Goal: Information Seeking & Learning: Check status

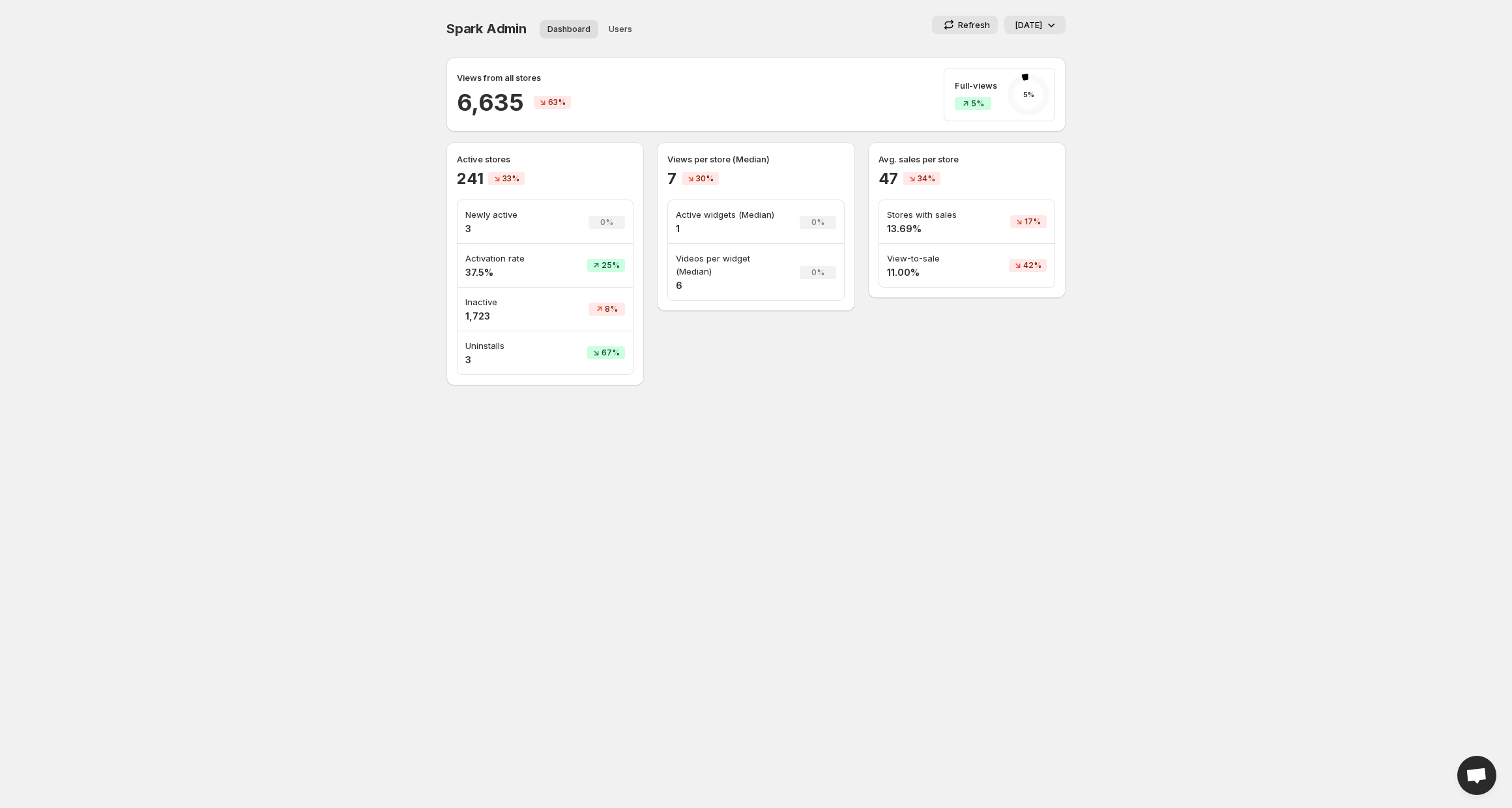
click at [1044, 22] on div "[DATE]" at bounding box center [1037, 25] width 43 height 13
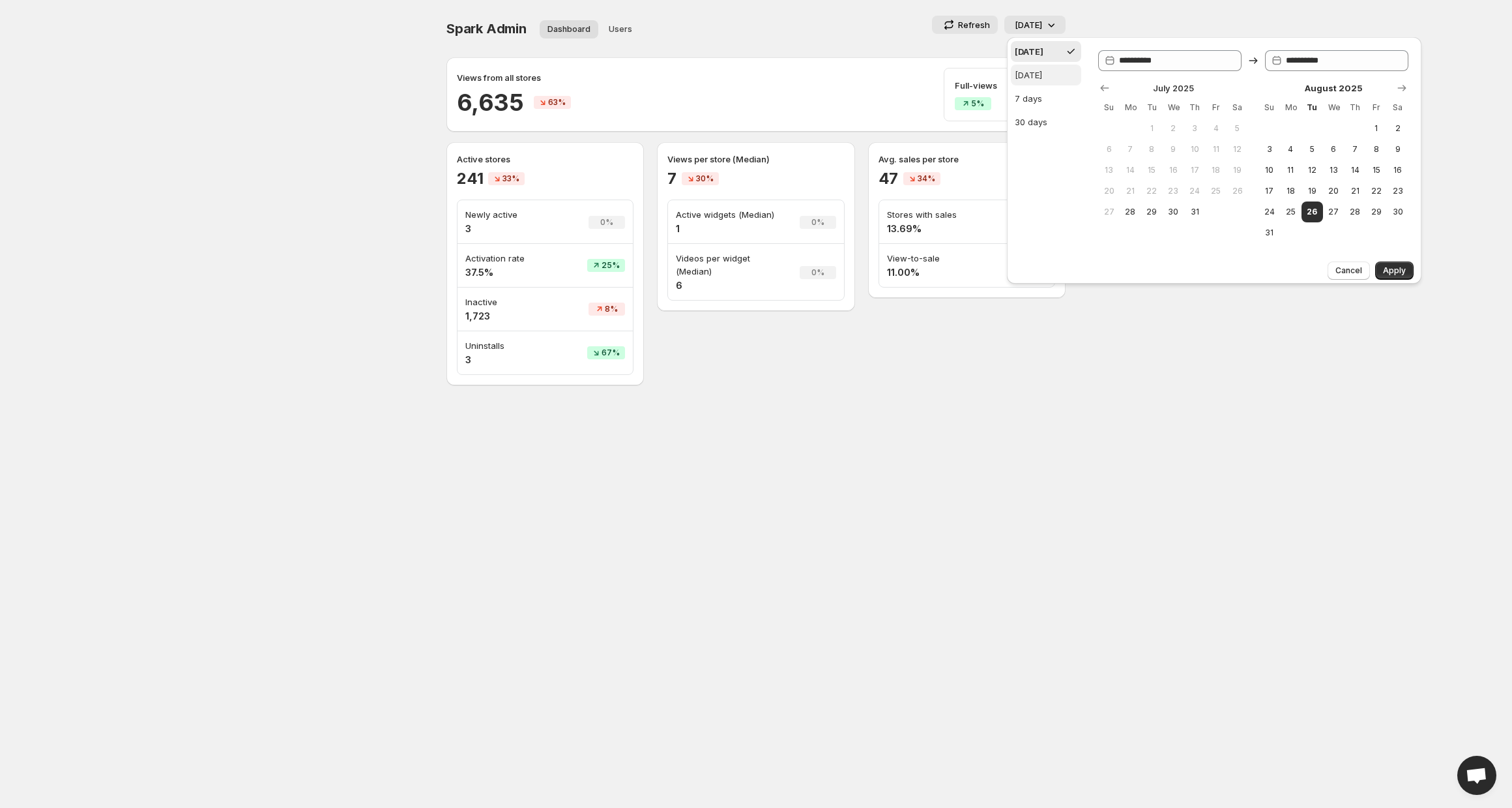
click at [1042, 79] on div "[DATE]" at bounding box center [1028, 75] width 27 height 13
type input "**********"
click at [1392, 277] on button "Apply" at bounding box center [1395, 271] width 39 height 19
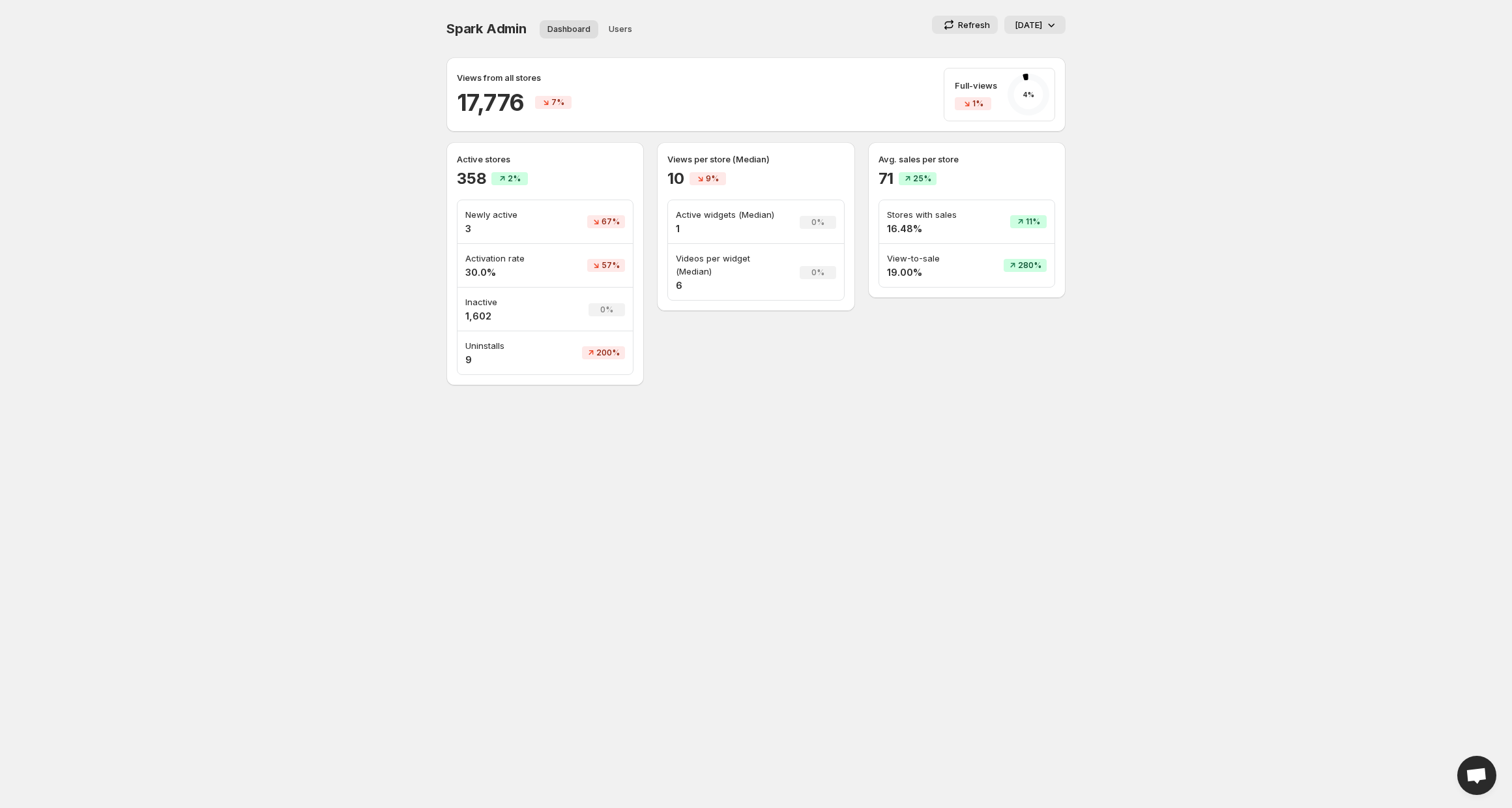
click at [1019, 29] on p "[DATE]" at bounding box center [1028, 25] width 27 height 13
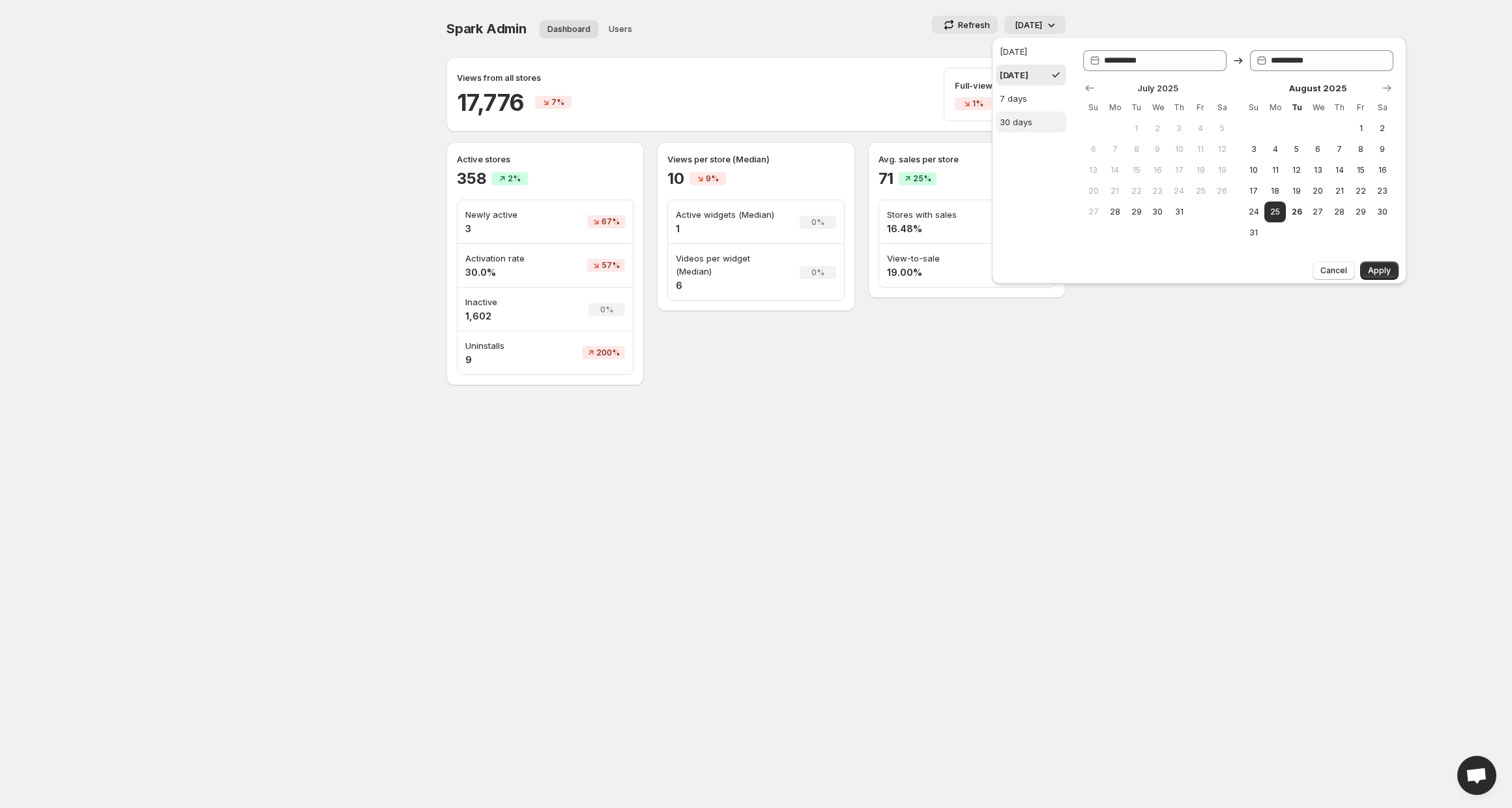
click at [1021, 121] on div "30 days" at bounding box center [1016, 121] width 32 height 13
type input "**********"
click at [1386, 273] on span "Apply" at bounding box center [1380, 270] width 23 height 10
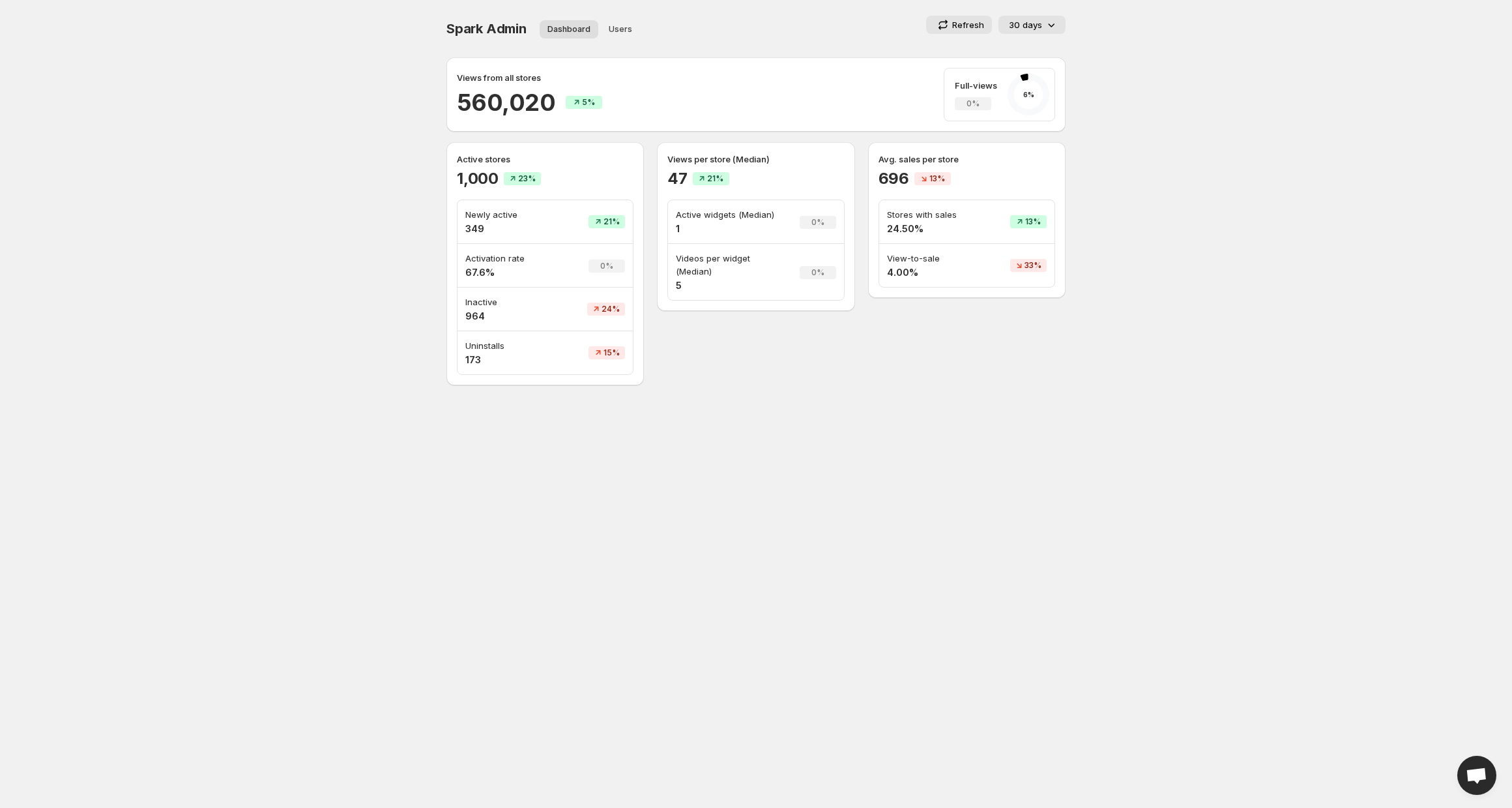
click at [679, 227] on h4 "1" at bounding box center [729, 229] width 107 height 13
click at [676, 286] on h4 "5" at bounding box center [729, 285] width 107 height 13
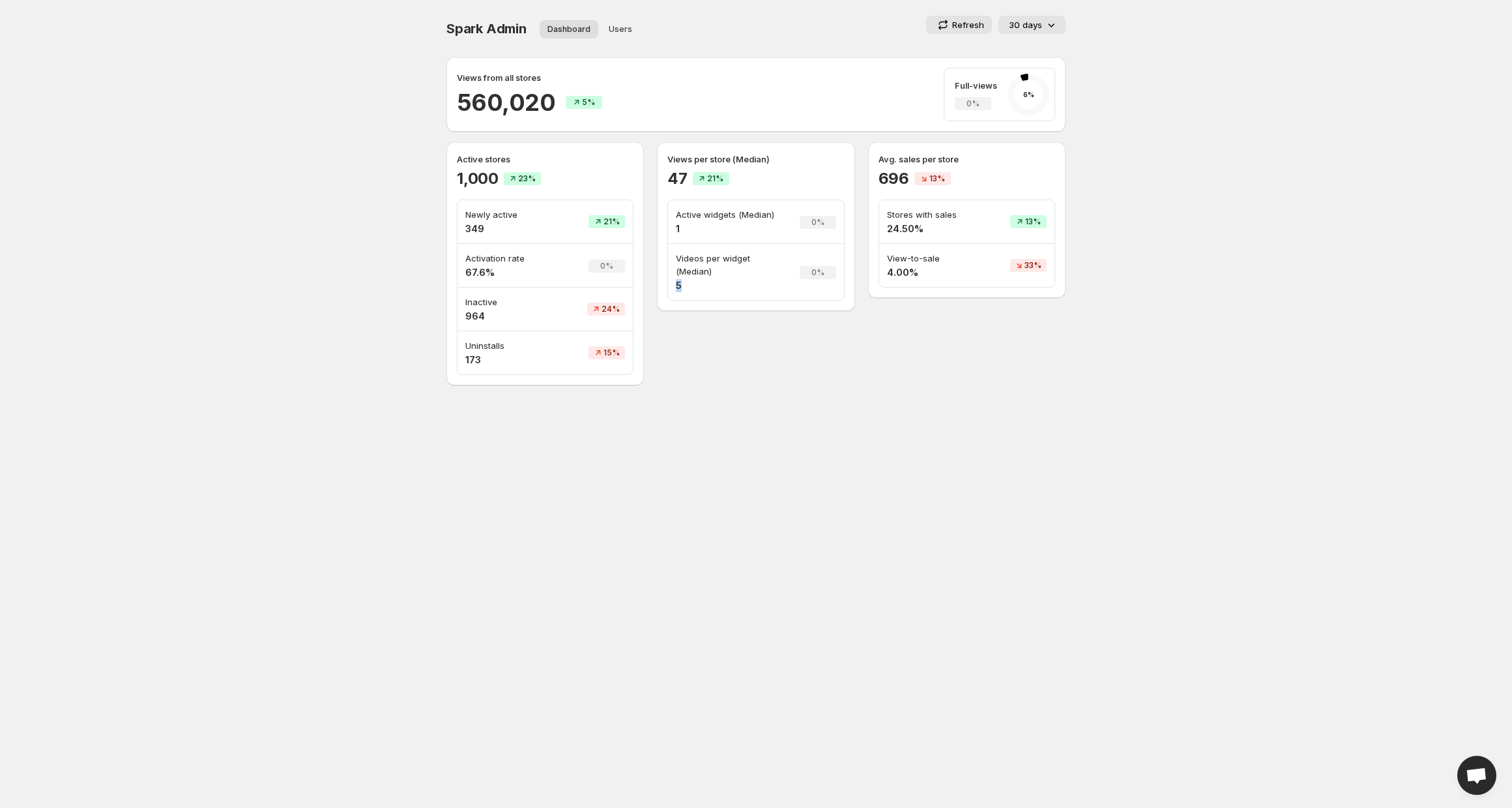
click at [676, 286] on h4 "5" at bounding box center [729, 285] width 107 height 13
click at [677, 237] on td "Active widgets (Median) 1" at bounding box center [729, 222] width 123 height 43
click at [677, 229] on h4 "1" at bounding box center [729, 229] width 107 height 13
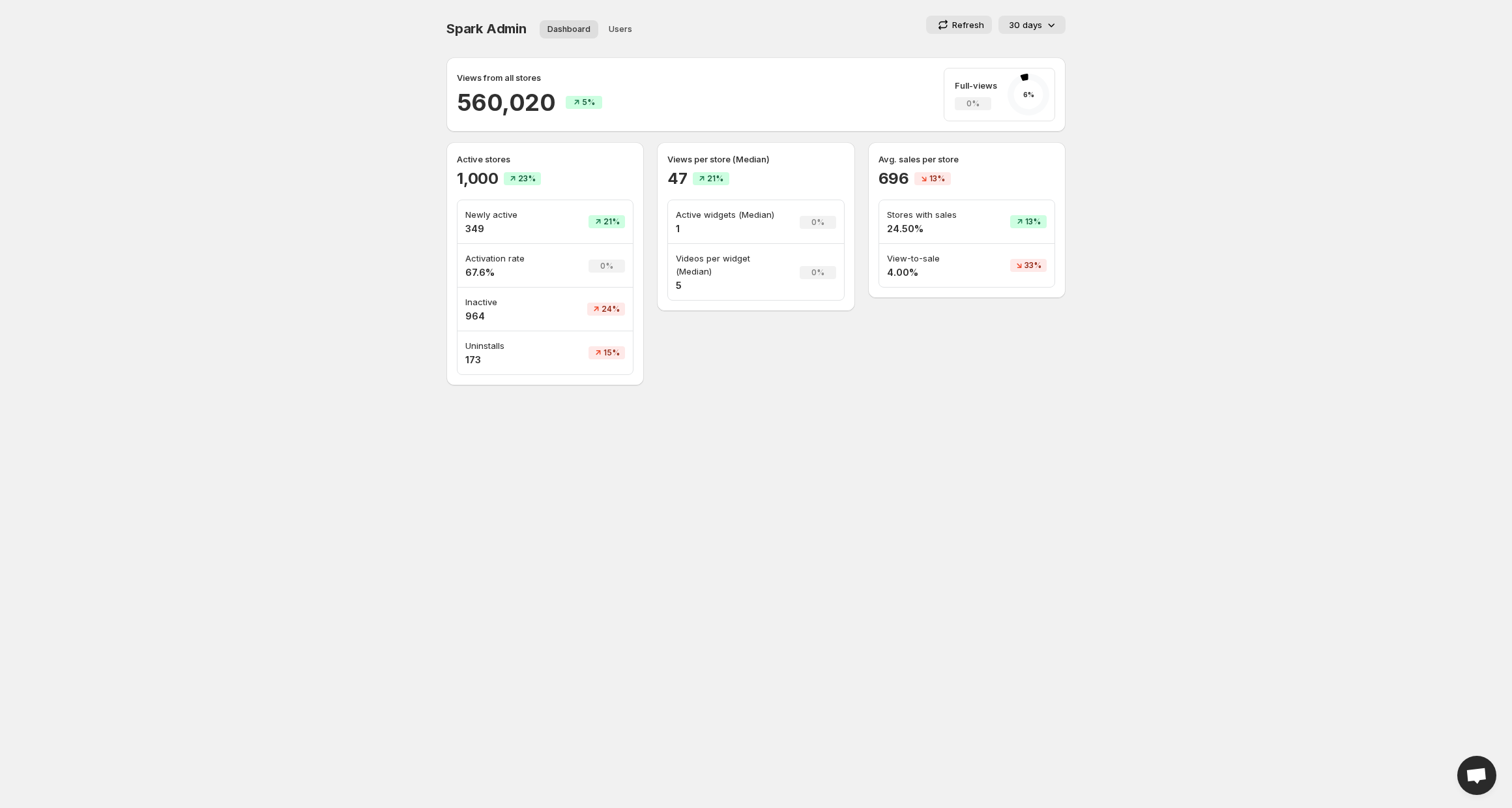
click at [677, 229] on h4 "1" at bounding box center [729, 229] width 107 height 13
click at [671, 288] on td "Videos per widget (Median) 5" at bounding box center [729, 271] width 123 height 56
click at [620, 31] on span "Users" at bounding box center [621, 29] width 23 height 10
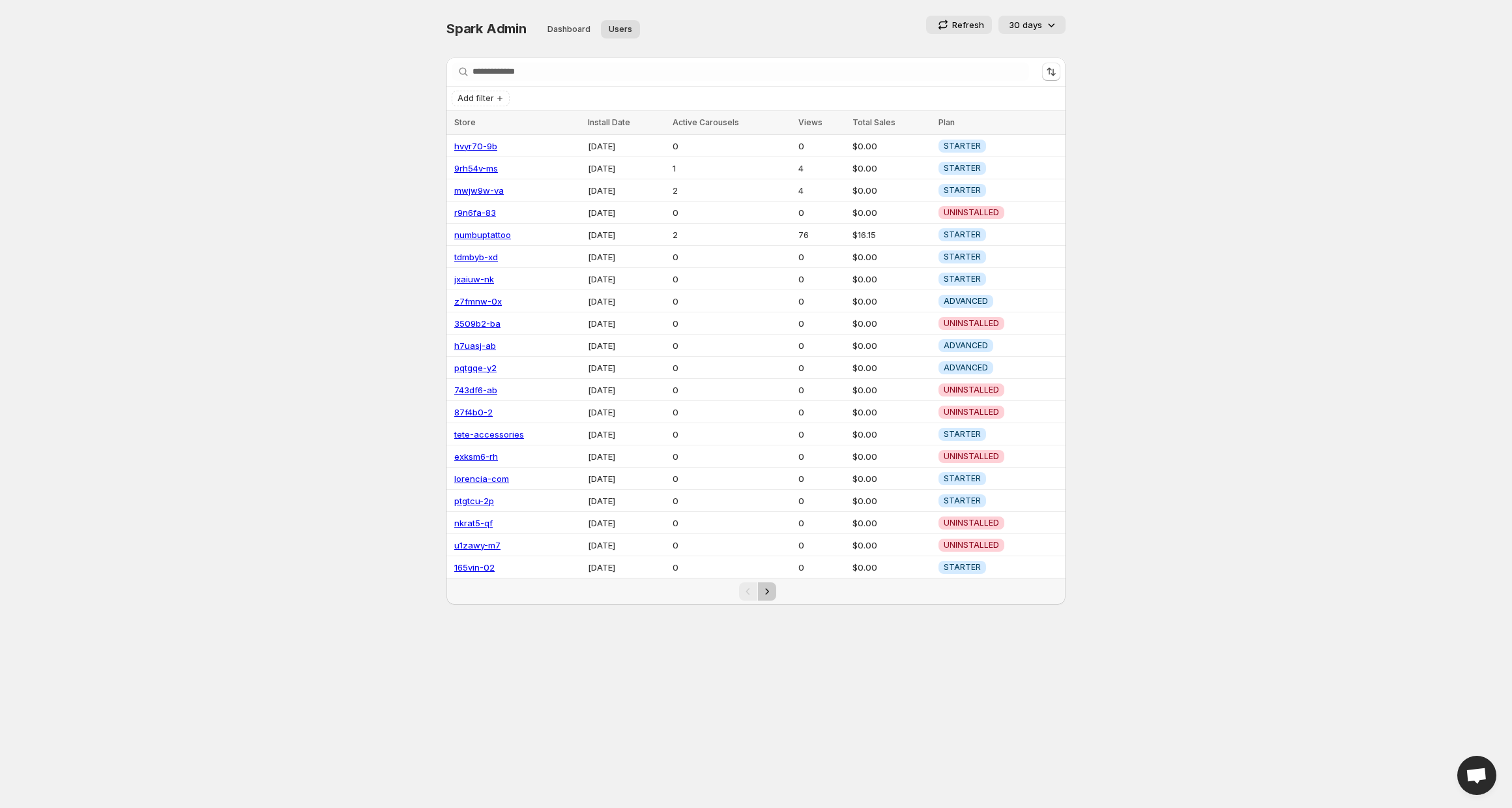
click at [764, 585] on icon "Next" at bounding box center [767, 591] width 13 height 13
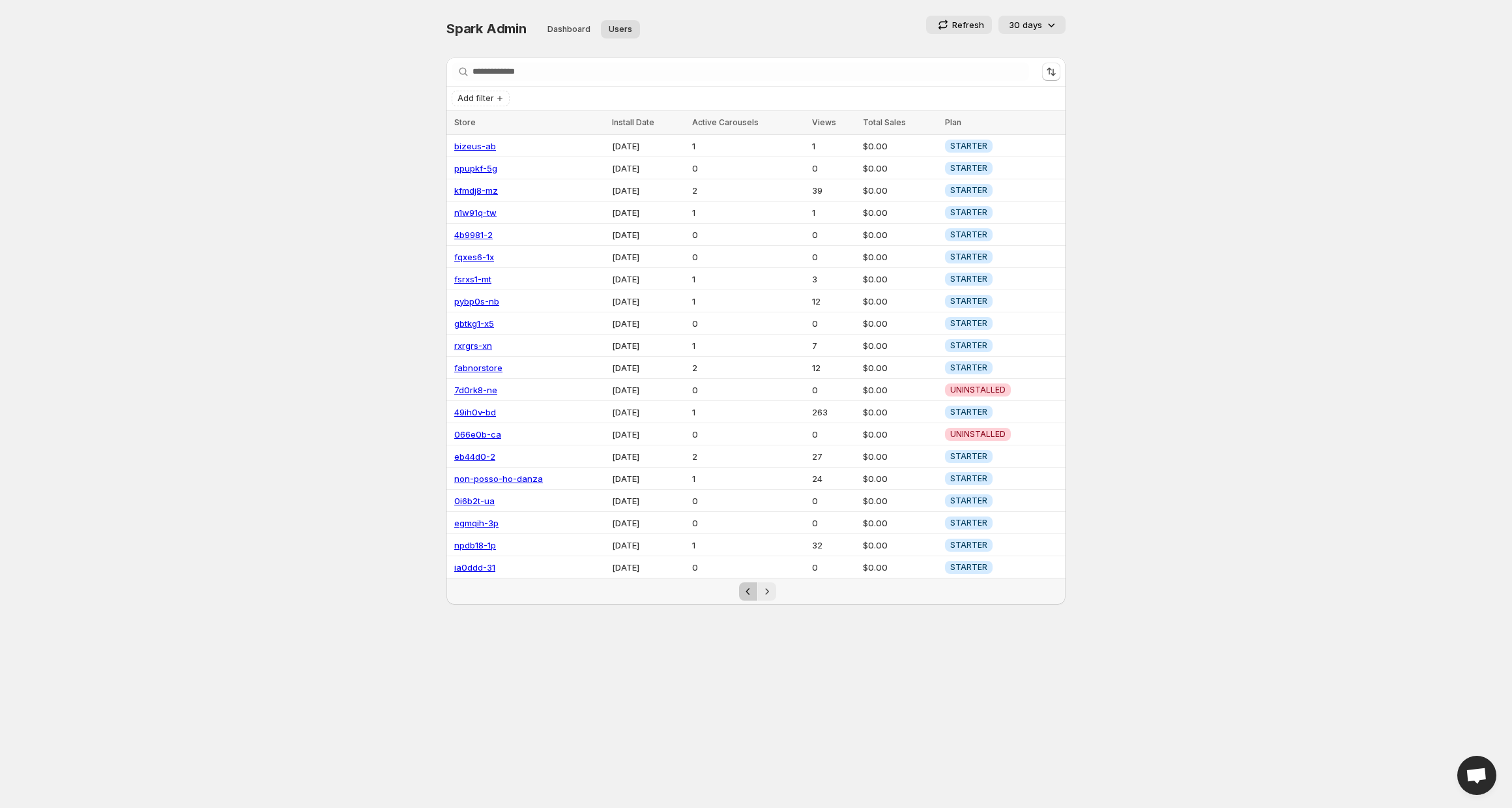
click at [751, 585] on icon "Previous" at bounding box center [748, 591] width 13 height 13
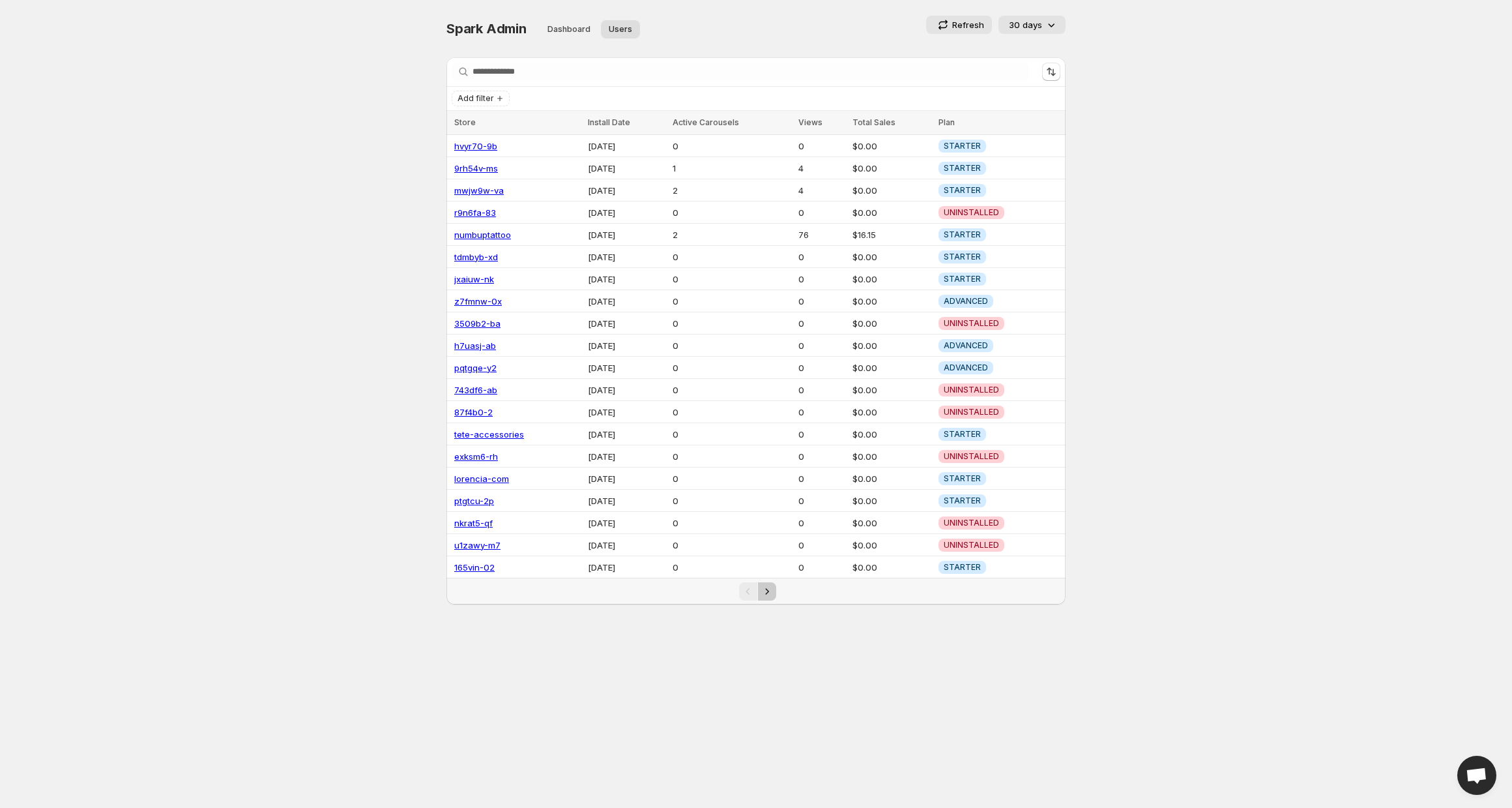
click at [770, 585] on icon "Next" at bounding box center [767, 591] width 13 height 13
click at [771, 592] on button "Next" at bounding box center [768, 592] width 19 height 19
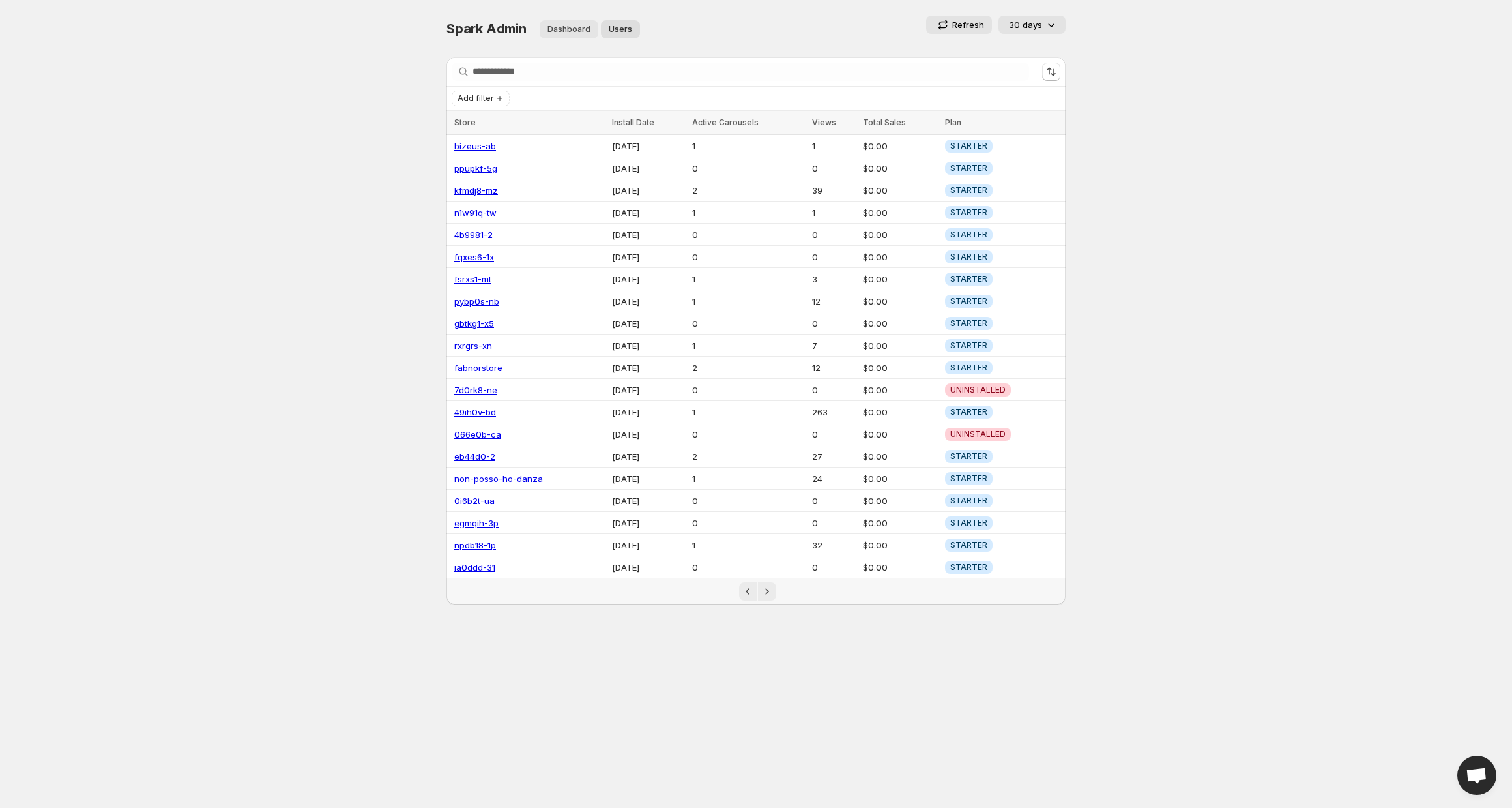
click at [567, 26] on span "Dashboard" at bounding box center [569, 29] width 43 height 10
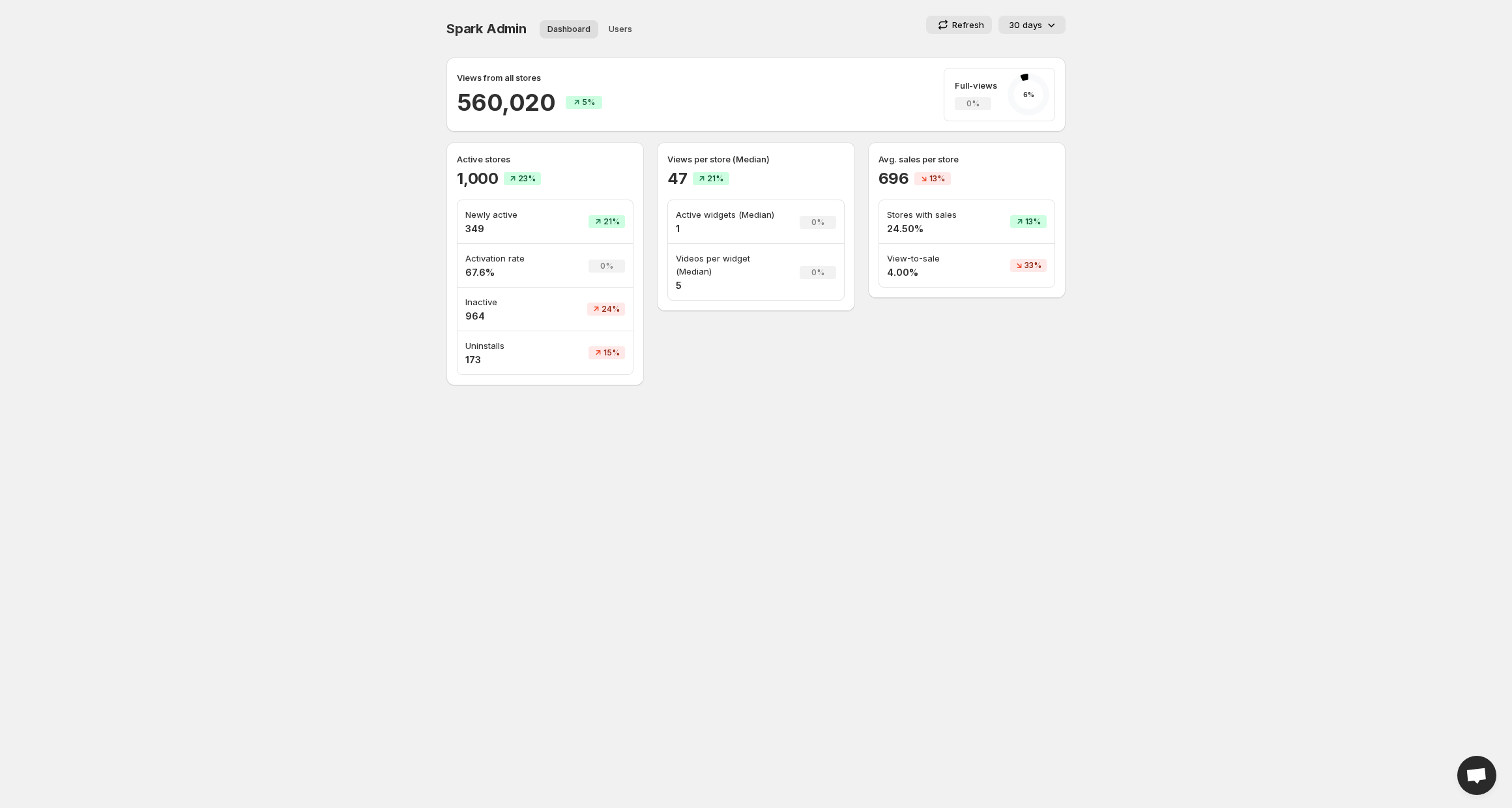
click at [329, 266] on body "Home Feeds Videos Subscription Settings Spark Admin. This page is ready Spark A…" at bounding box center [756, 404] width 1512 height 808
